Goal: Obtain resource: Download file/media

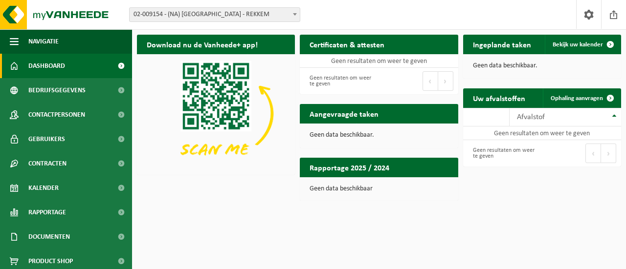
click at [295, 10] on span at bounding box center [295, 14] width 10 height 13
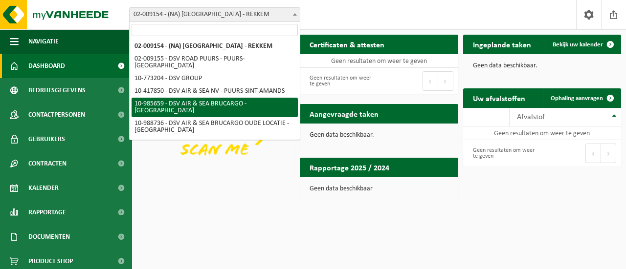
select select "165221"
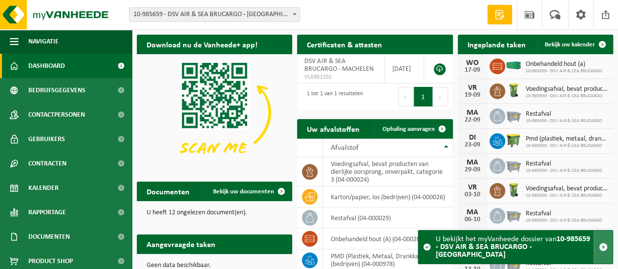
click at [605, 252] on span "button" at bounding box center [603, 247] width 9 height 9
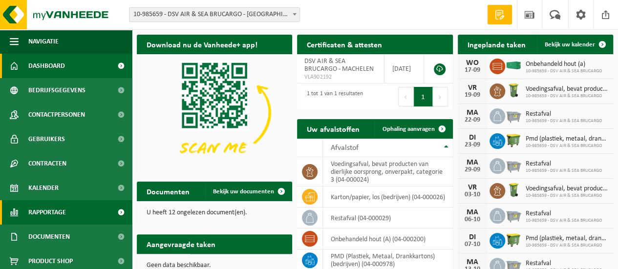
click at [110, 212] on span at bounding box center [121, 212] width 22 height 24
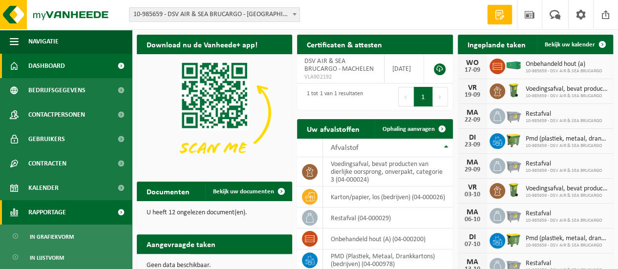
scroll to position [49, 0]
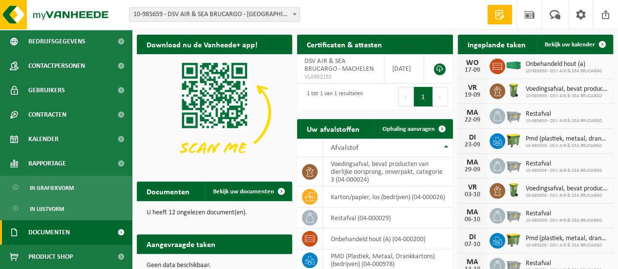
click at [110, 227] on span at bounding box center [121, 232] width 22 height 24
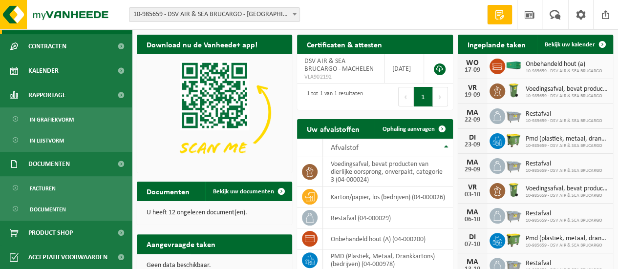
scroll to position [0, 0]
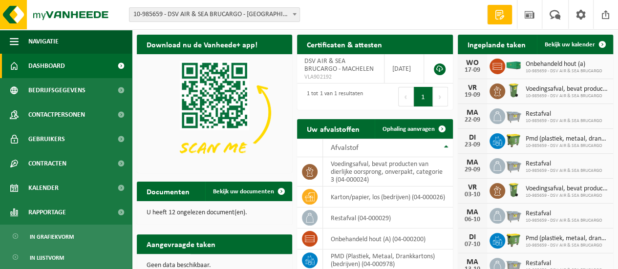
click at [110, 68] on span at bounding box center [121, 66] width 22 height 24
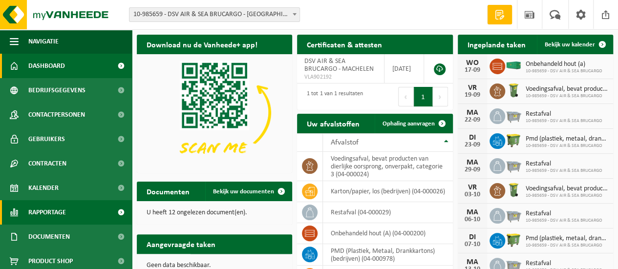
click at [110, 212] on span at bounding box center [121, 212] width 22 height 24
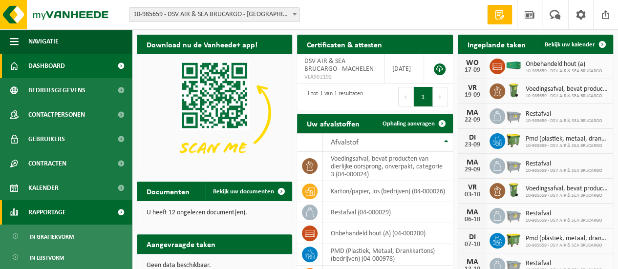
scroll to position [49, 0]
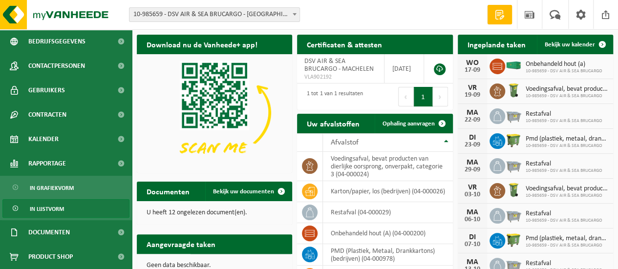
click at [64, 210] on span "In lijstvorm" at bounding box center [47, 209] width 34 height 19
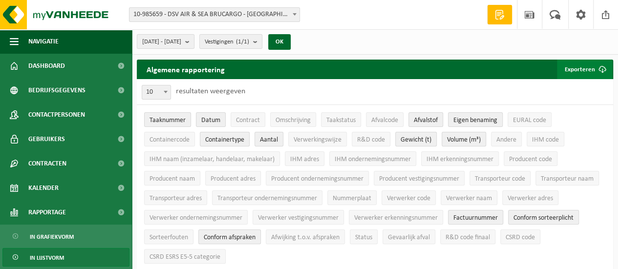
click at [575, 69] on button "Exporteren" at bounding box center [584, 70] width 55 height 20
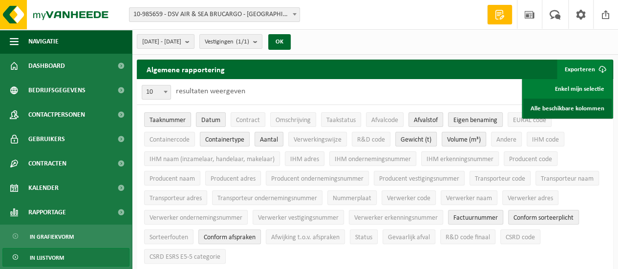
click at [583, 108] on link "Alle beschikbare kolommen" at bounding box center [568, 109] width 88 height 20
